Goal: Information Seeking & Learning: Learn about a topic

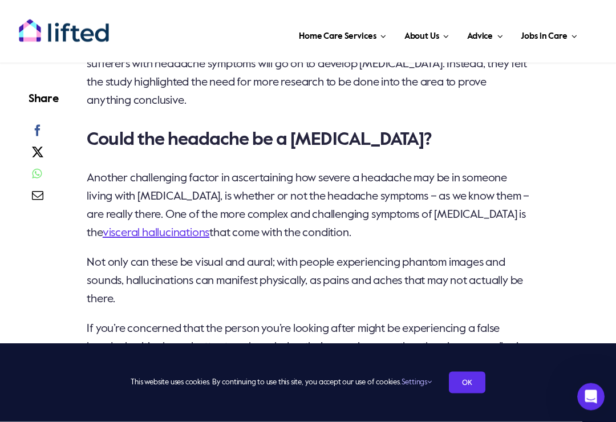
scroll to position [2158, 0]
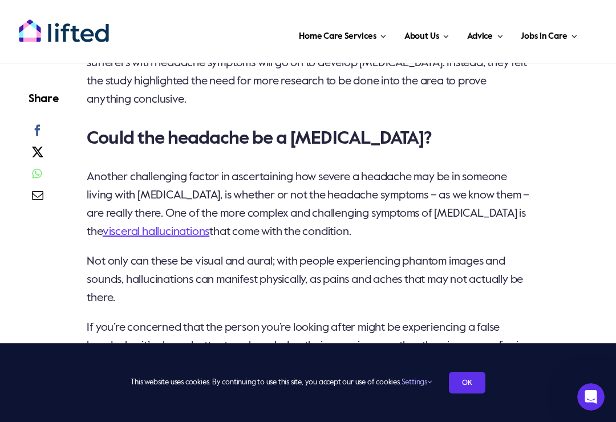
click at [127, 233] on link "visceral hallucinations" at bounding box center [156, 232] width 107 height 11
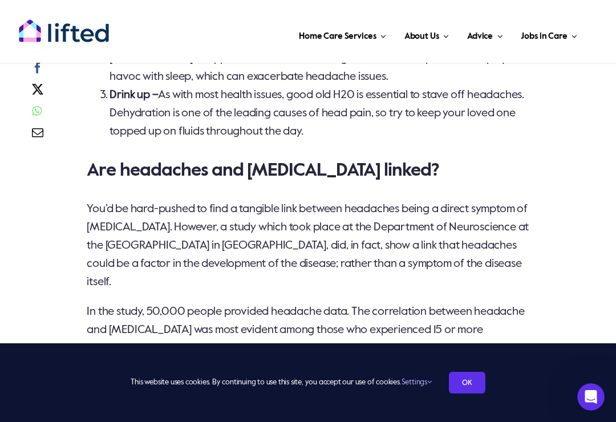
scroll to position [1758, 0]
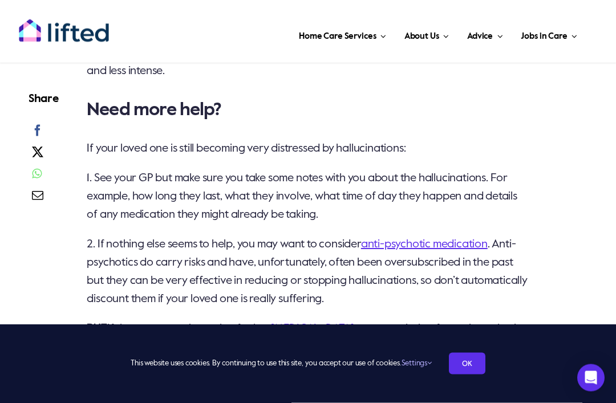
scroll to position [2226, 0]
click at [335, 323] on link "[MEDICAL_DATA]" at bounding box center [312, 328] width 83 height 11
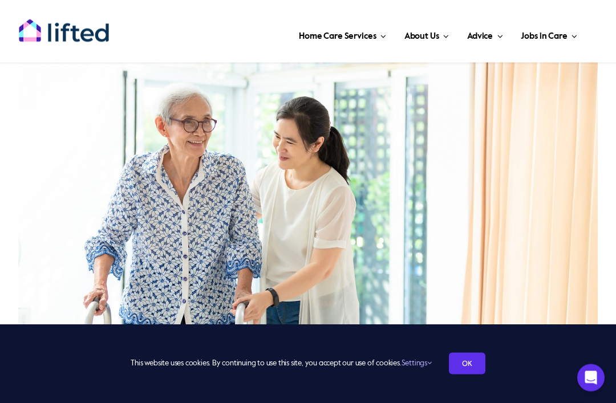
scroll to position [183, 0]
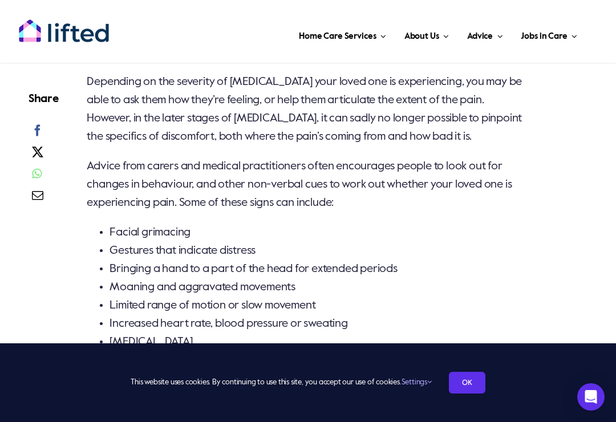
scroll to position [971, 0]
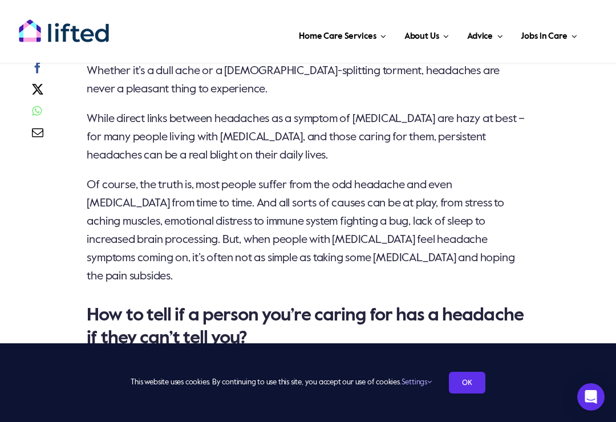
scroll to position [798, 0]
